Goal: Information Seeking & Learning: Learn about a topic

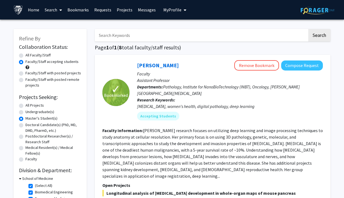
scroll to position [146, 0]
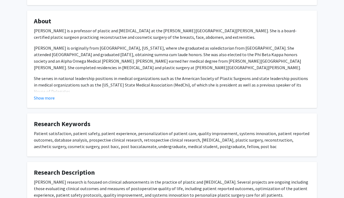
scroll to position [166, 0]
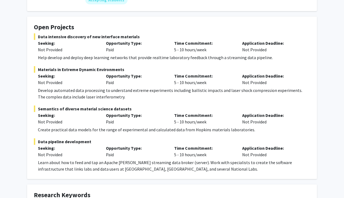
scroll to position [86, 0]
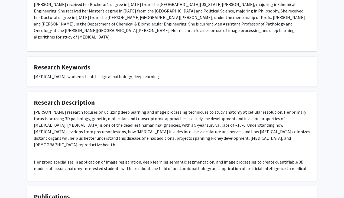
scroll to position [348, 0]
